Goal: Task Accomplishment & Management: Complete application form

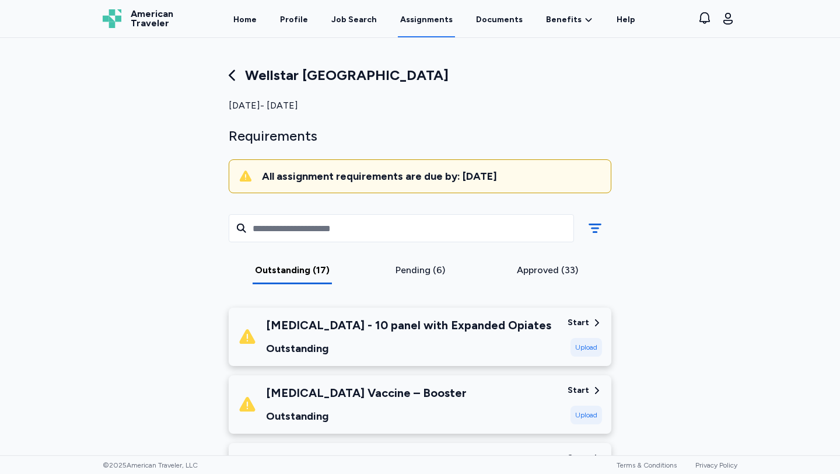
scroll to position [1047, 0]
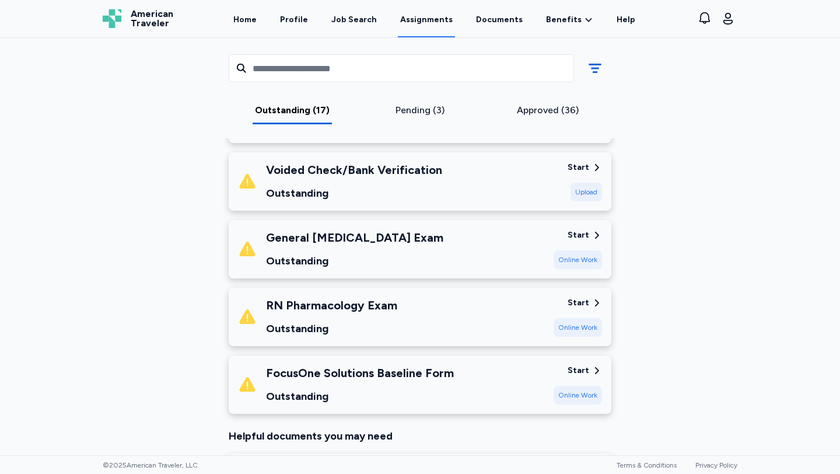
click at [589, 297] on div "Start" at bounding box center [579, 303] width 22 height 12
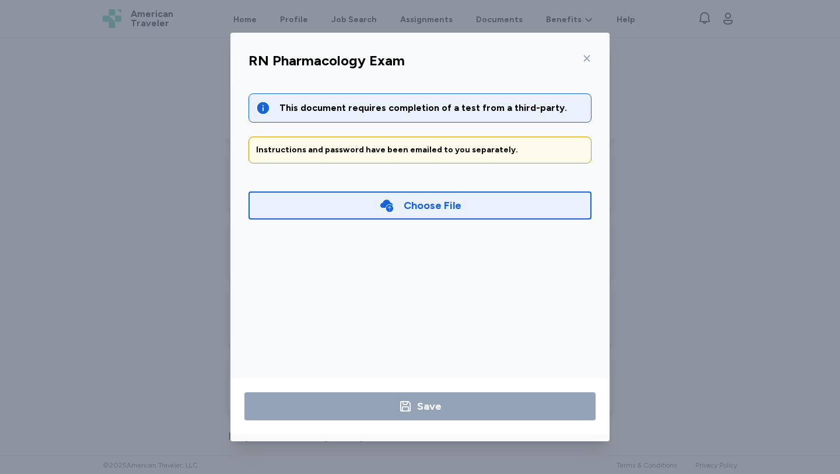
click at [440, 201] on div "Choose File" at bounding box center [433, 205] width 58 height 16
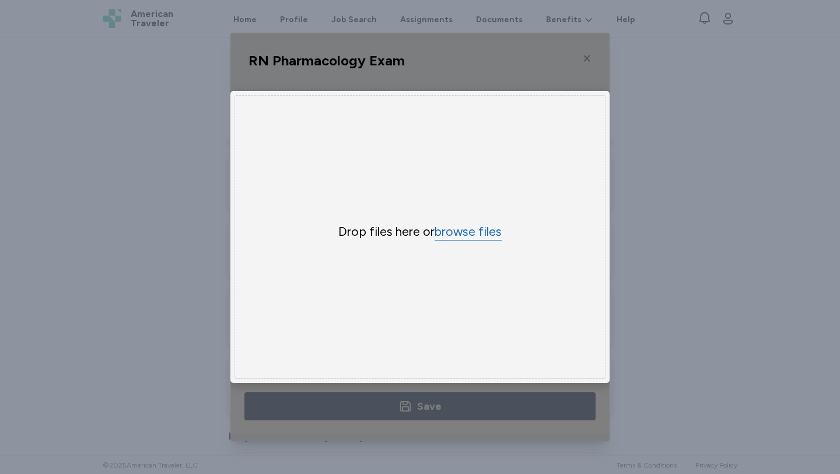
click at [460, 236] on button "browse files" at bounding box center [468, 231] width 67 height 17
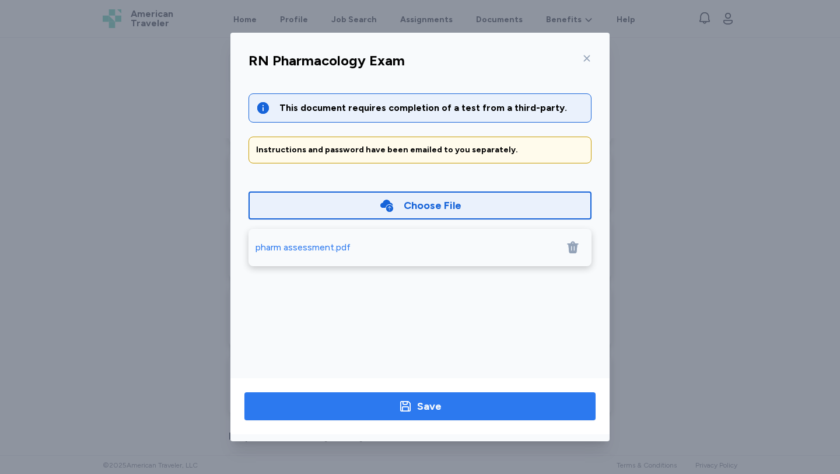
click at [433, 410] on div "Save" at bounding box center [429, 406] width 25 height 16
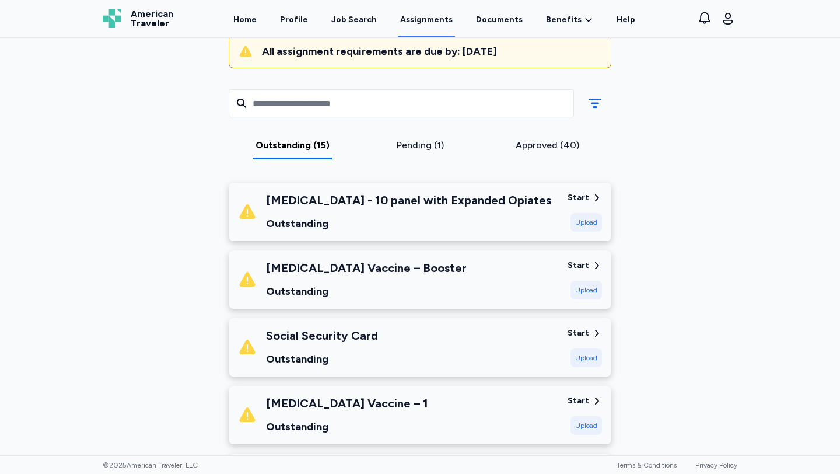
scroll to position [122, 0]
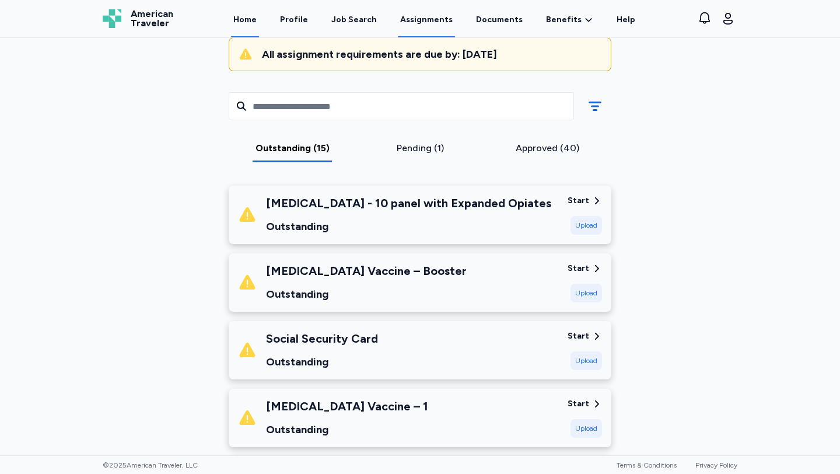
click at [259, 24] on link "Home" at bounding box center [245, 19] width 28 height 36
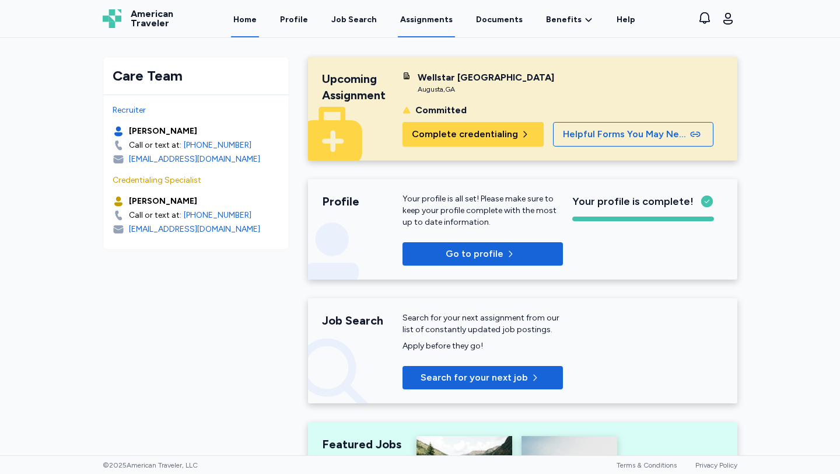
click at [412, 17] on link "Assignments" at bounding box center [426, 19] width 57 height 36
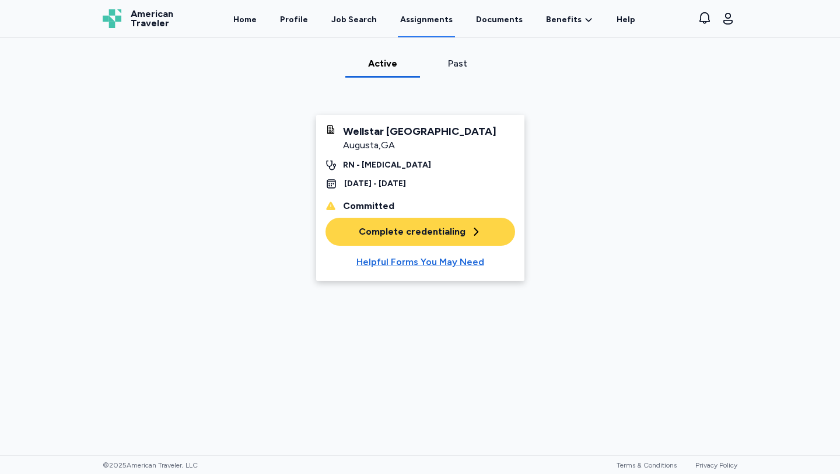
click at [370, 239] on div "Complete credentialing" at bounding box center [420, 232] width 123 height 14
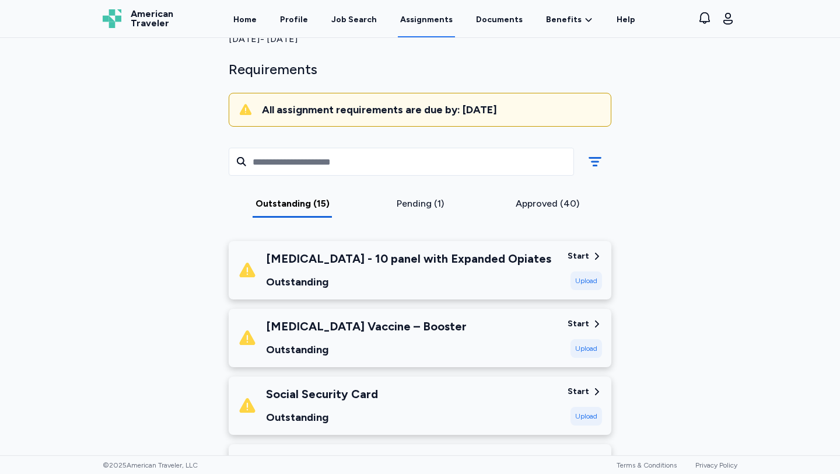
scroll to position [71, 0]
